Goal: Transaction & Acquisition: Book appointment/travel/reservation

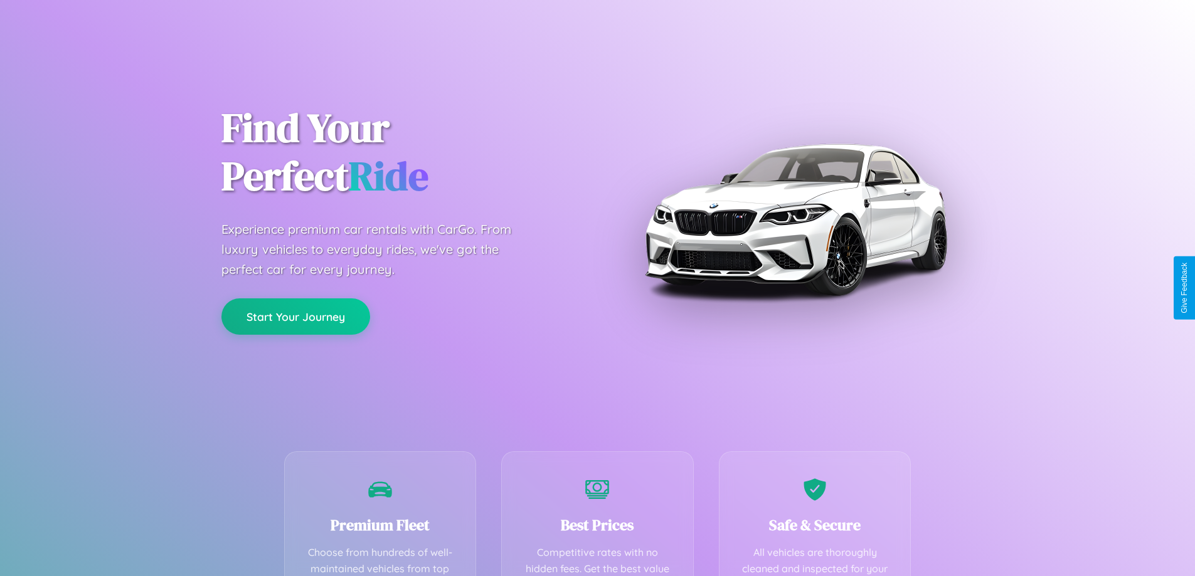
scroll to position [366, 0]
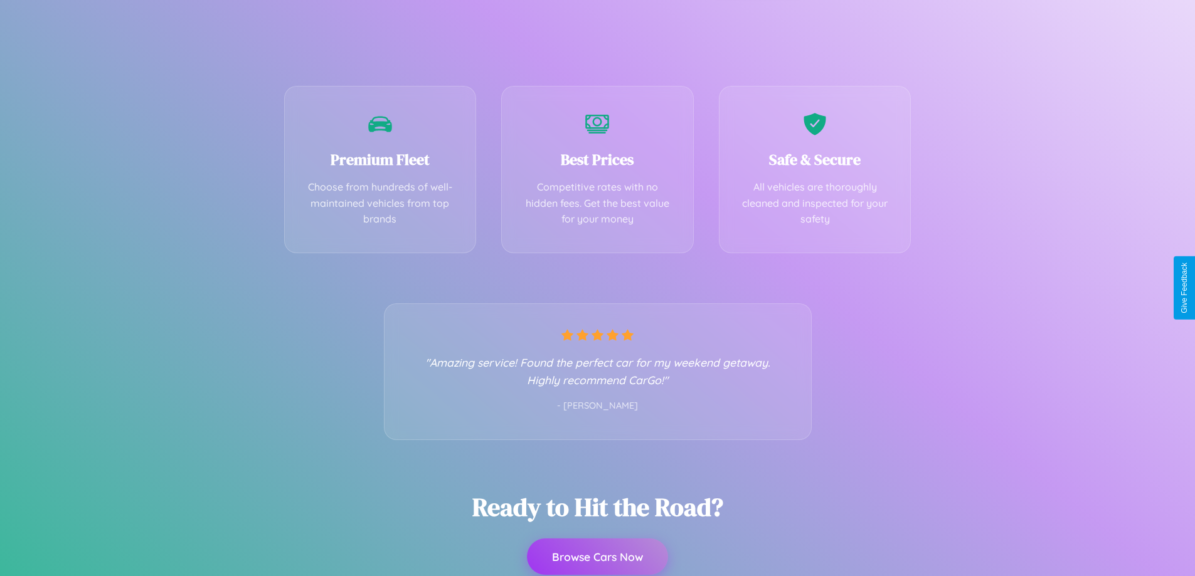
click at [597, 557] on button "Browse Cars Now" at bounding box center [597, 557] width 141 height 36
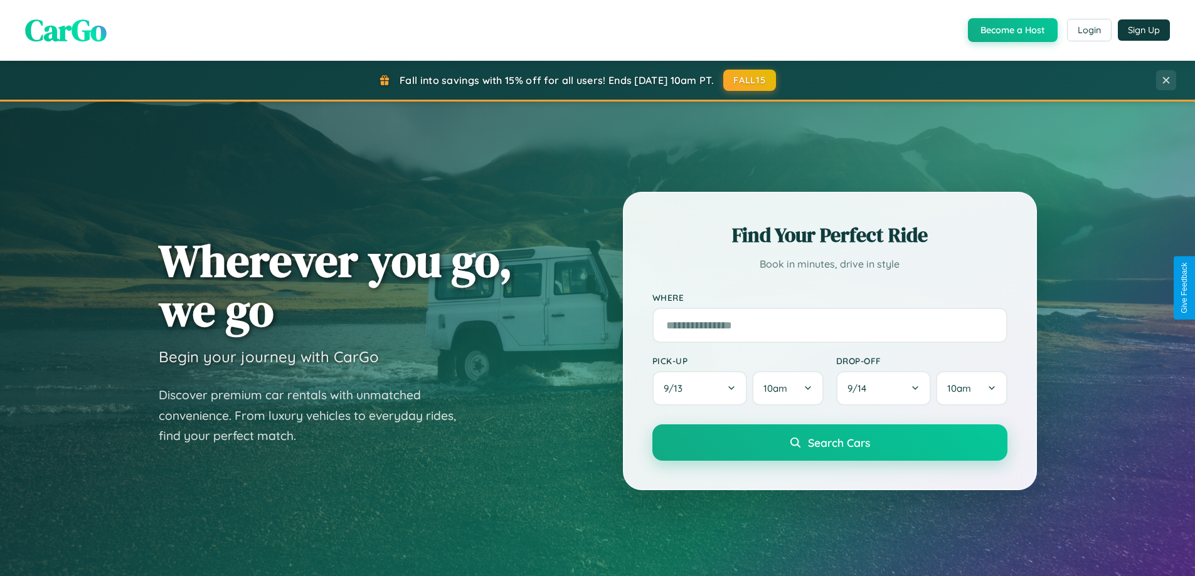
scroll to position [541, 0]
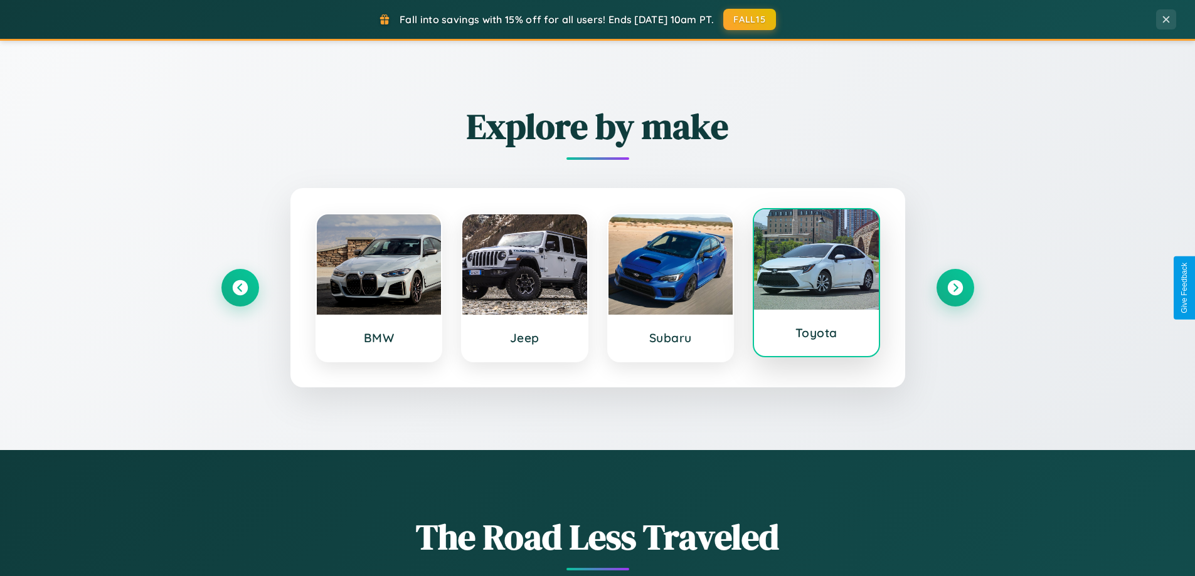
click at [816, 287] on div at bounding box center [816, 259] width 125 height 100
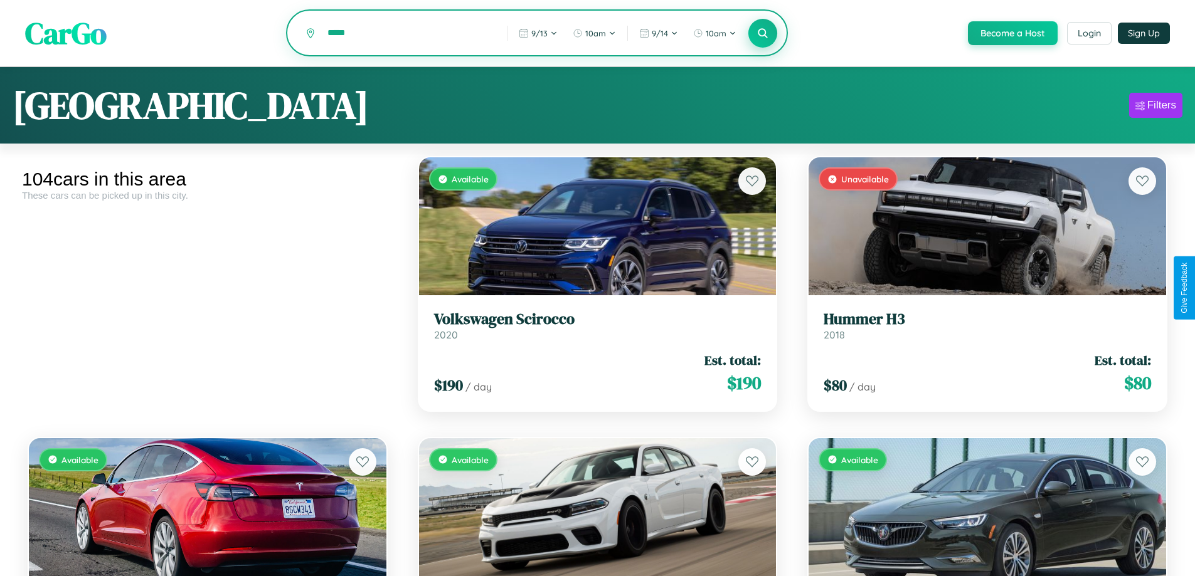
type input "*****"
click at [762, 34] on icon at bounding box center [763, 33] width 12 height 12
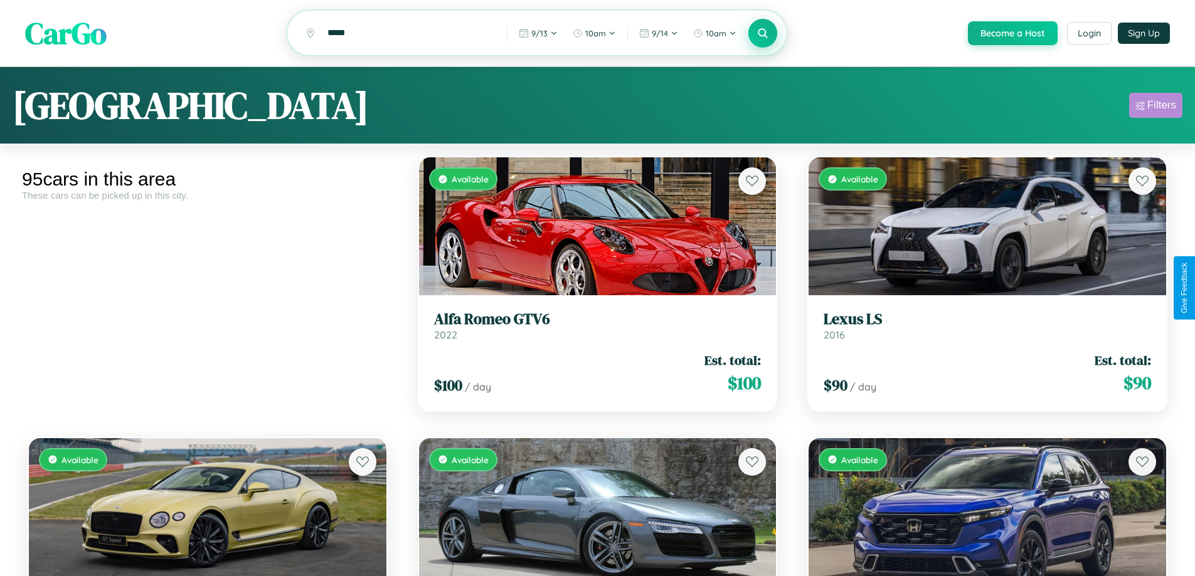
click at [1155, 107] on div "Filters" at bounding box center [1161, 105] width 29 height 13
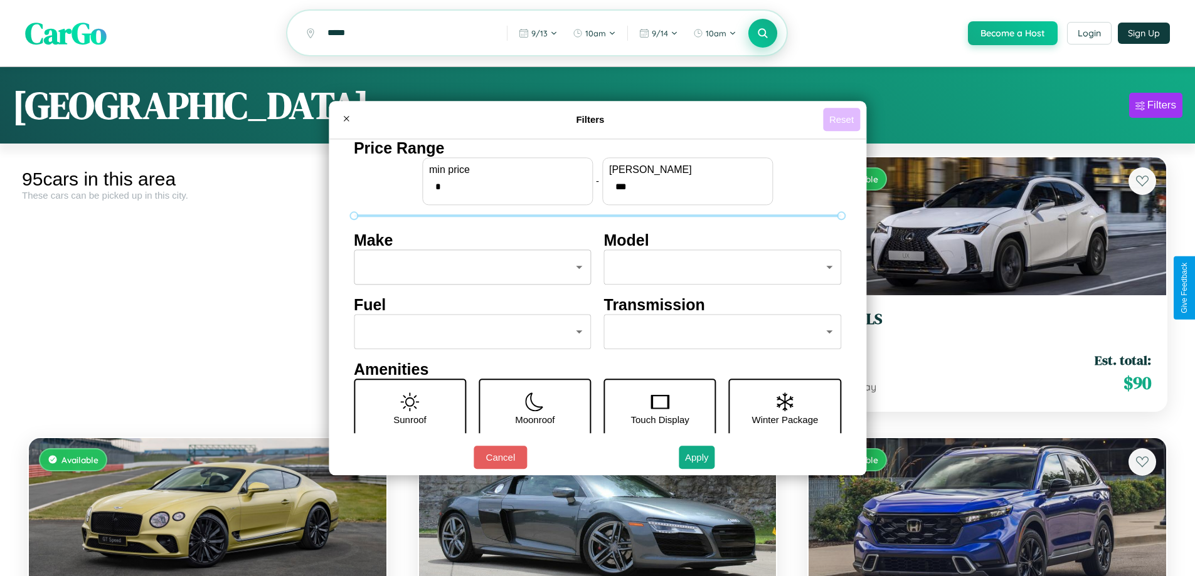
click at [843, 119] on button "Reset" at bounding box center [841, 119] width 37 height 23
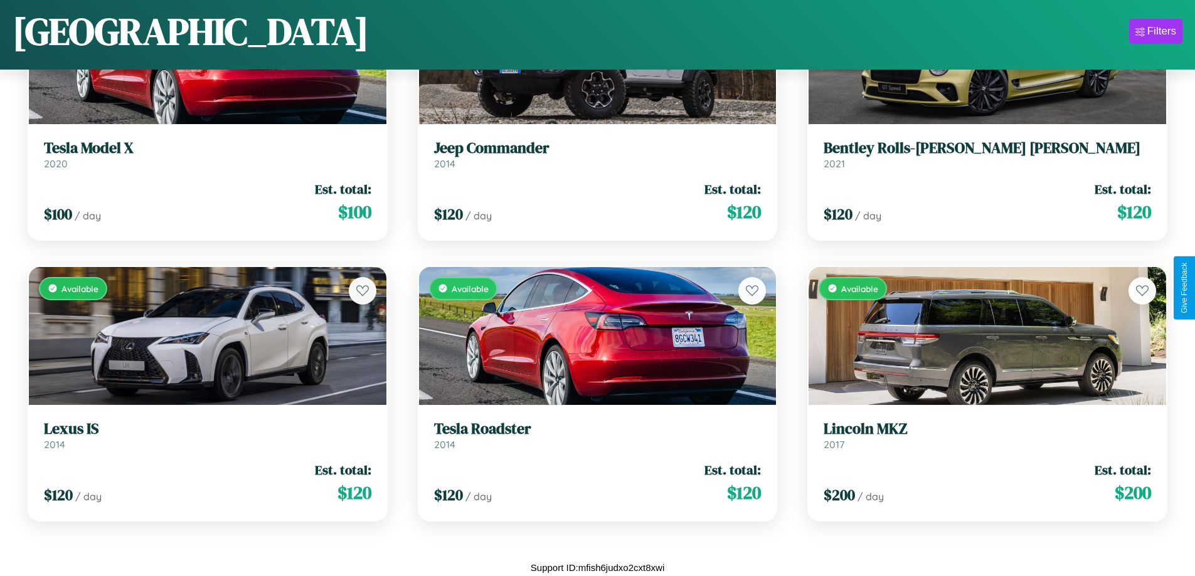
scroll to position [4951, 0]
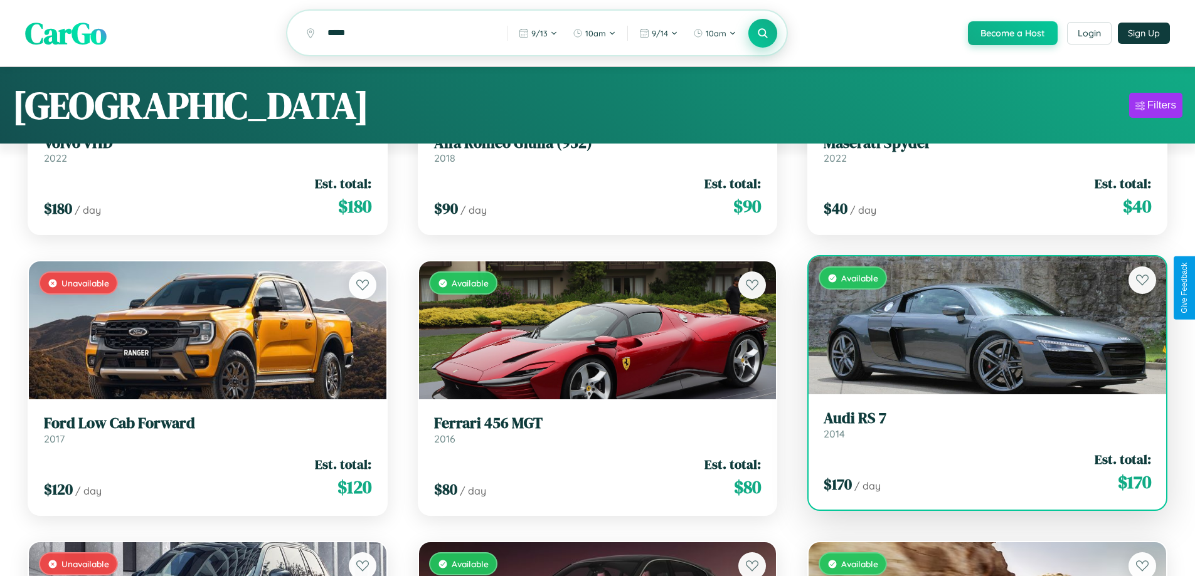
click at [979, 432] on link "Audi RS 7 2014" at bounding box center [987, 425] width 327 height 31
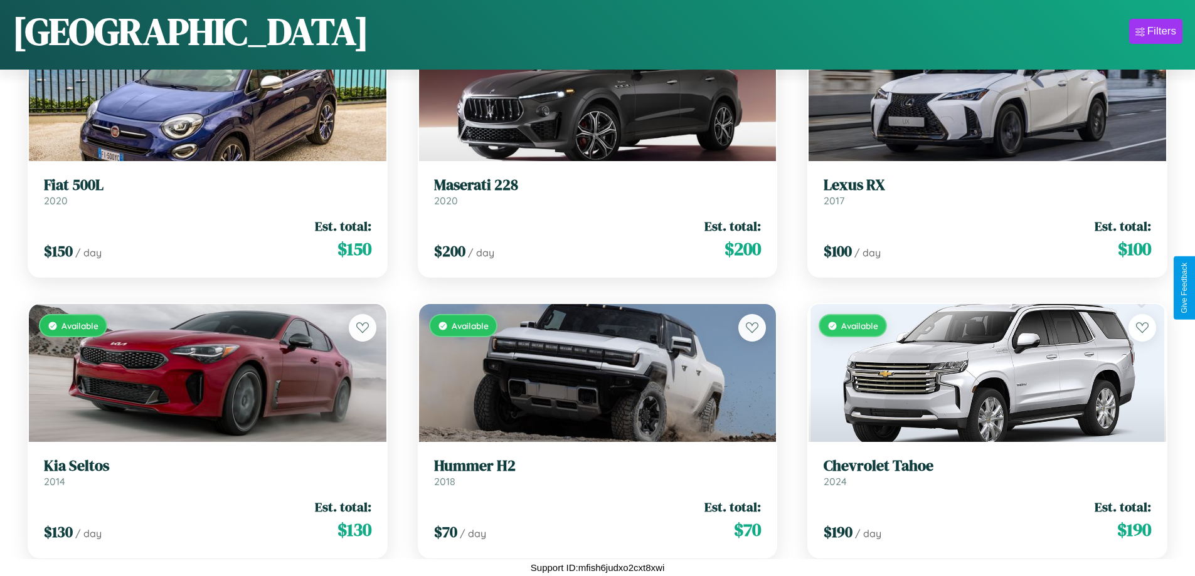
scroll to position [1300, 0]
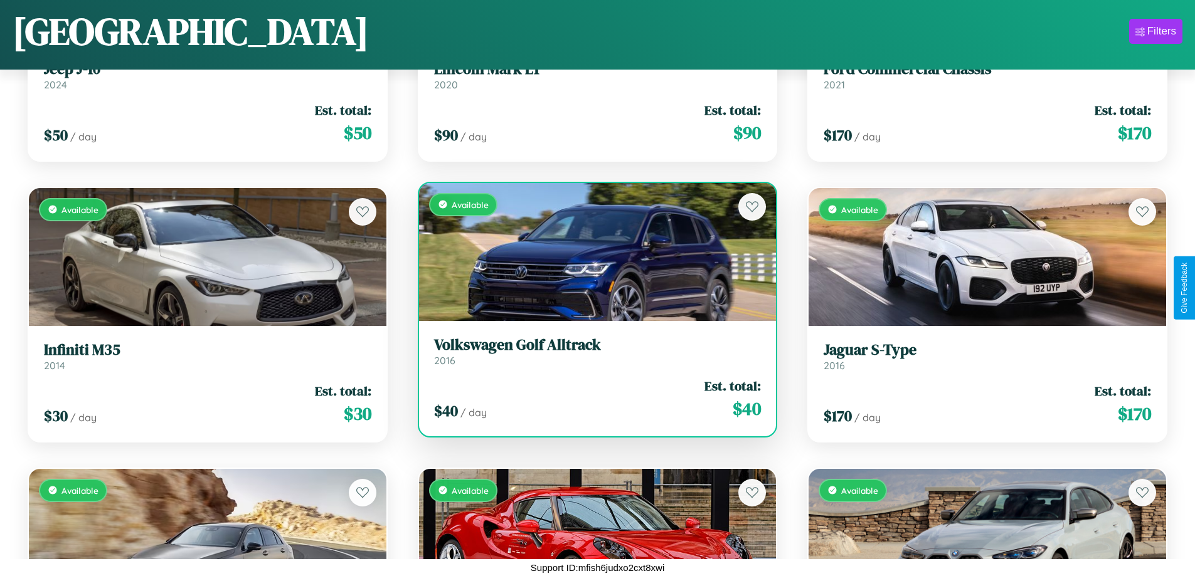
click at [592, 351] on h3 "Volkswagen Golf Alltrack" at bounding box center [597, 345] width 327 height 18
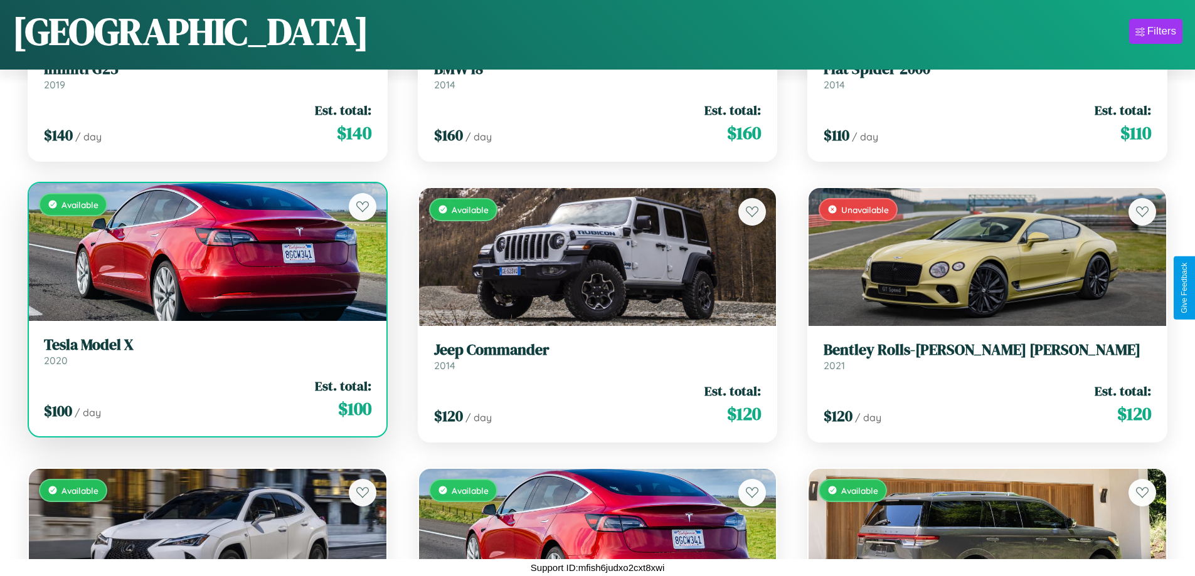
click at [206, 351] on h3 "Tesla Model X" at bounding box center [207, 345] width 327 height 18
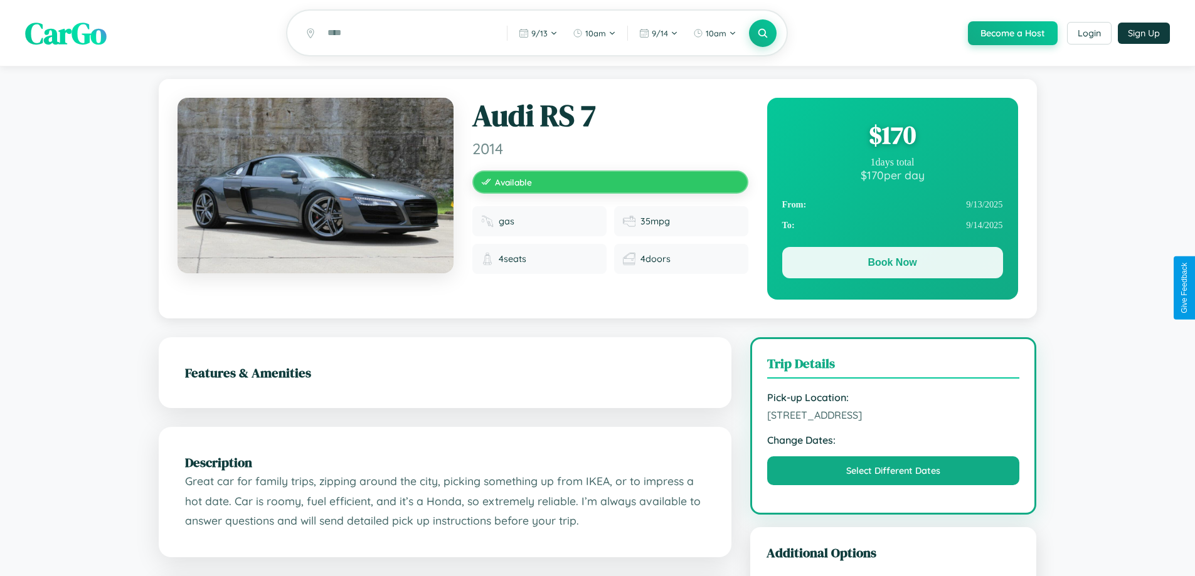
click at [892, 266] on button "Book Now" at bounding box center [892, 262] width 221 height 31
